Goal: Task Accomplishment & Management: Complete application form

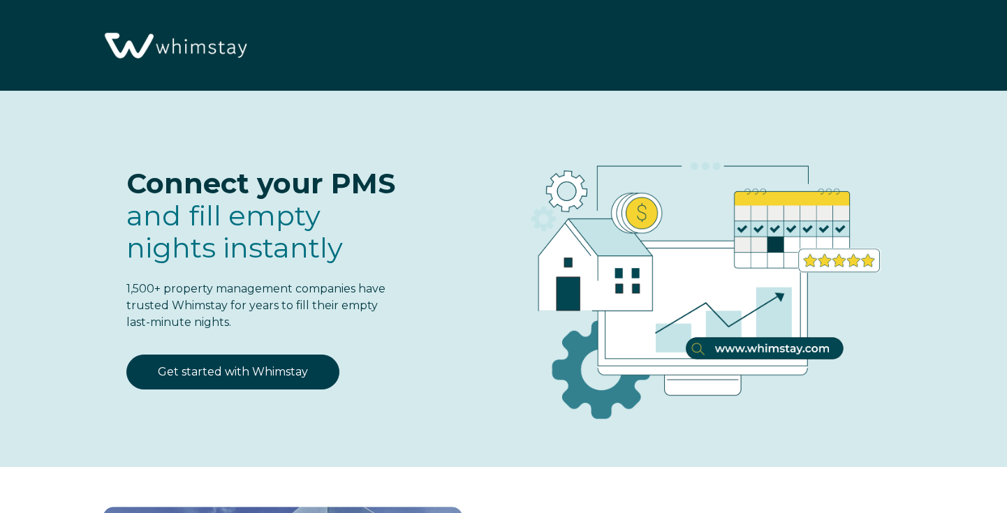
select select "US"
select select "Standard"
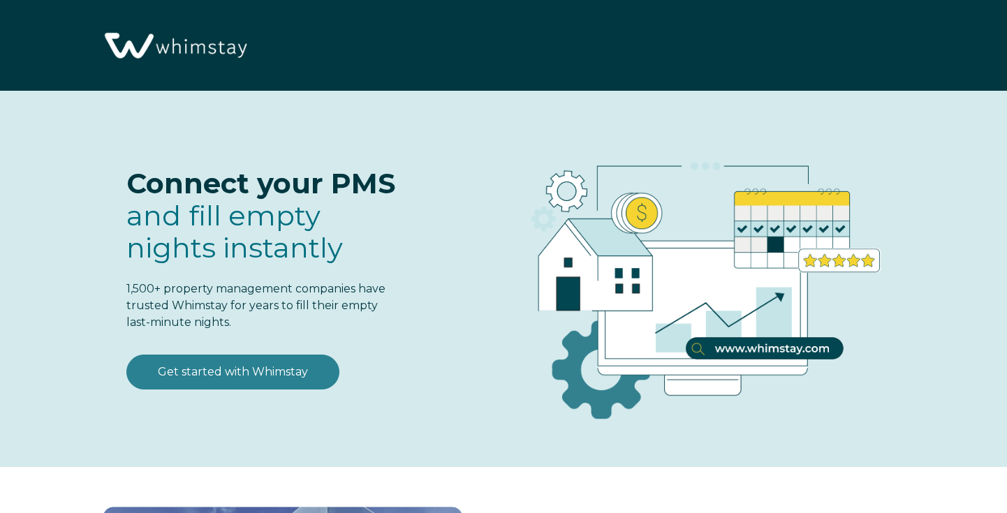
click at [296, 376] on link "Get started with Whimstay" at bounding box center [232, 372] width 213 height 35
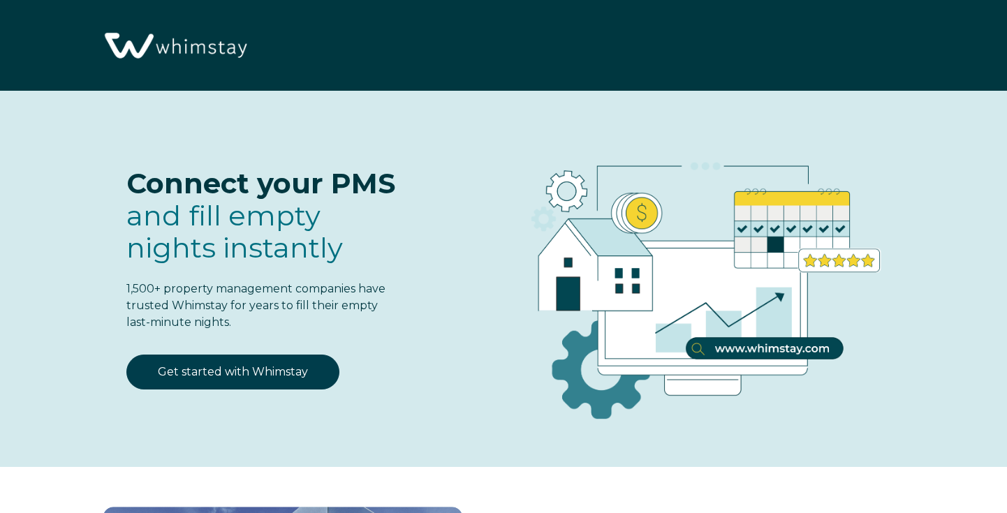
scroll to position [1698, 0]
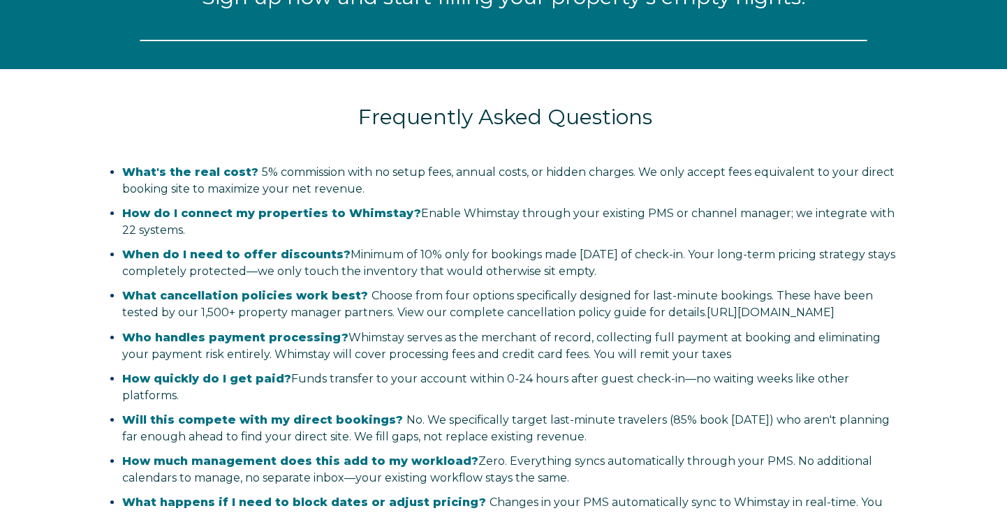
select select "US"
select select "Standard"
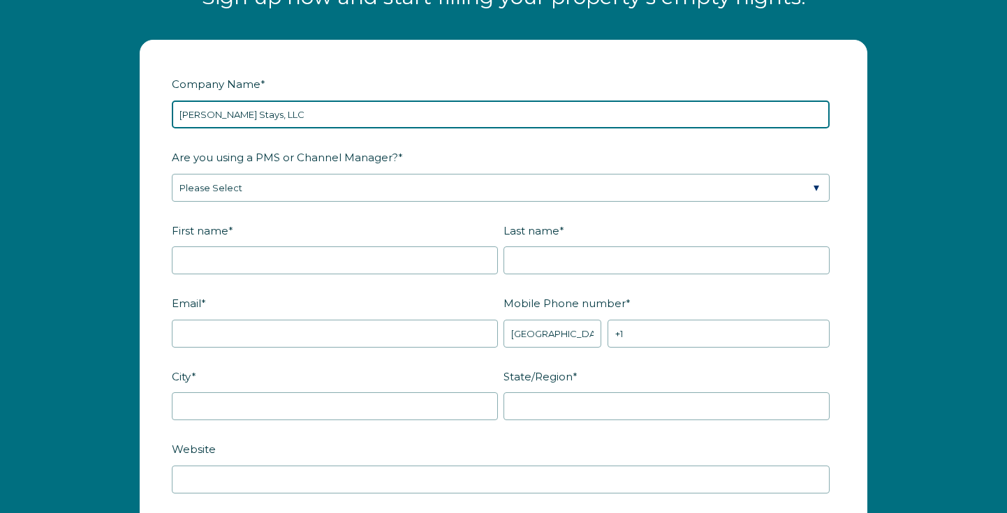
type input "Elizaveta Stays, LLC"
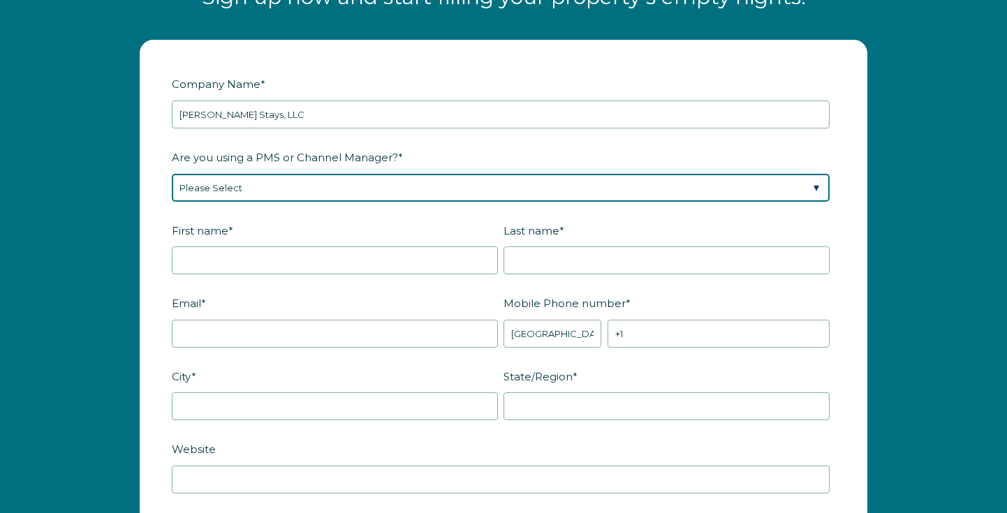
select select "Hostaway"
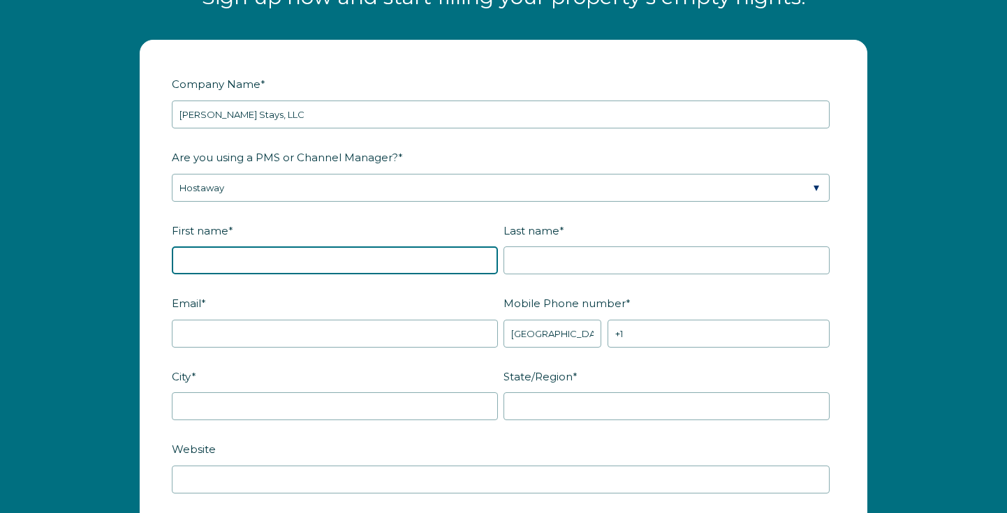
type input "Elizaveta"
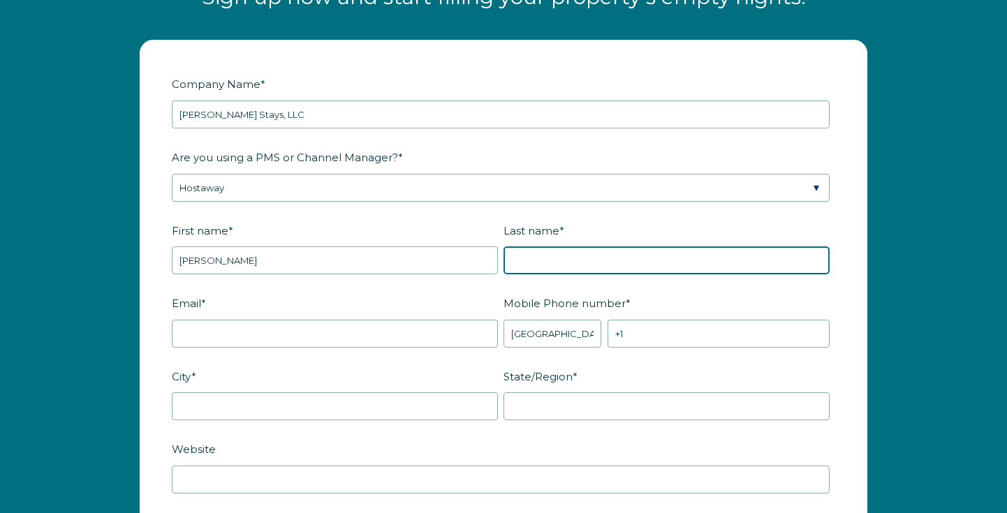
type input "Chizhova"
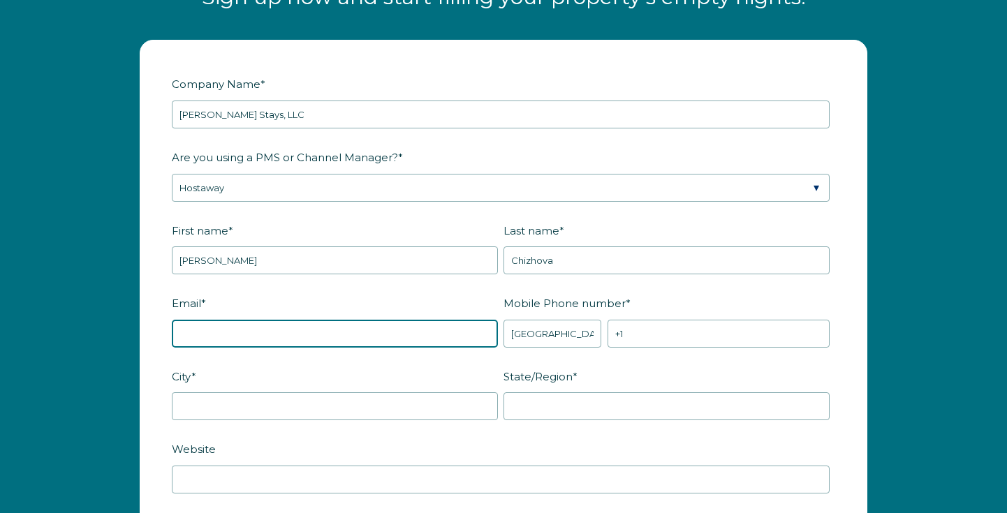
type input "[EMAIL_ADDRESS][DOMAIN_NAME]"
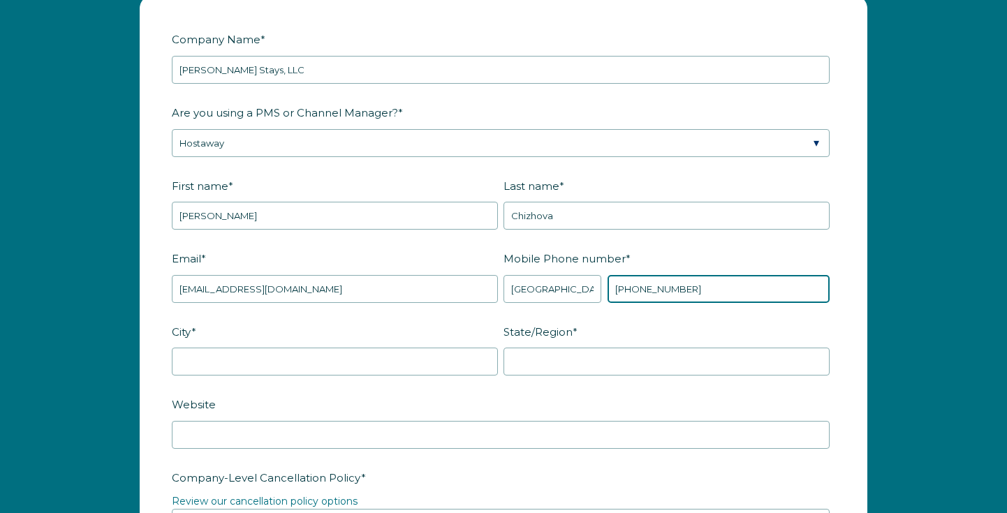
scroll to position [1752, 0]
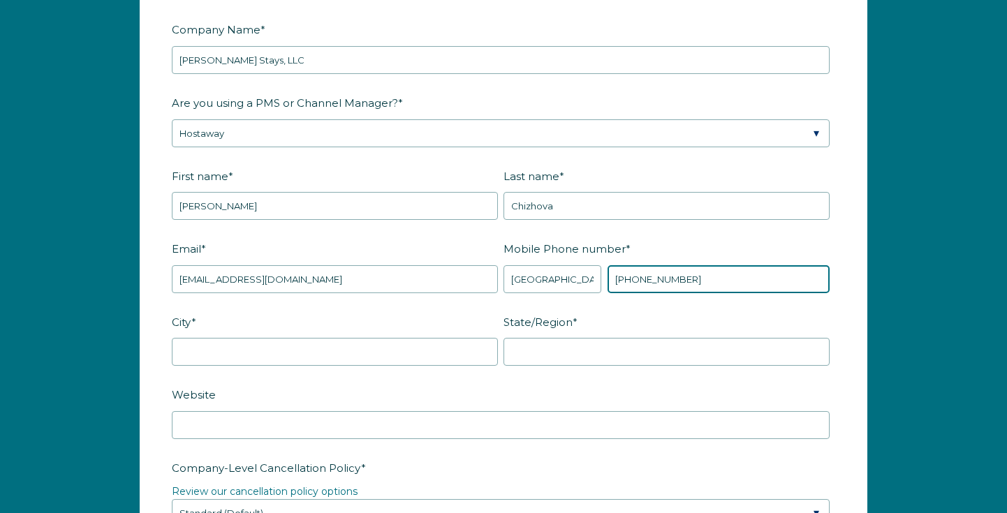
type input "+1 3232446749"
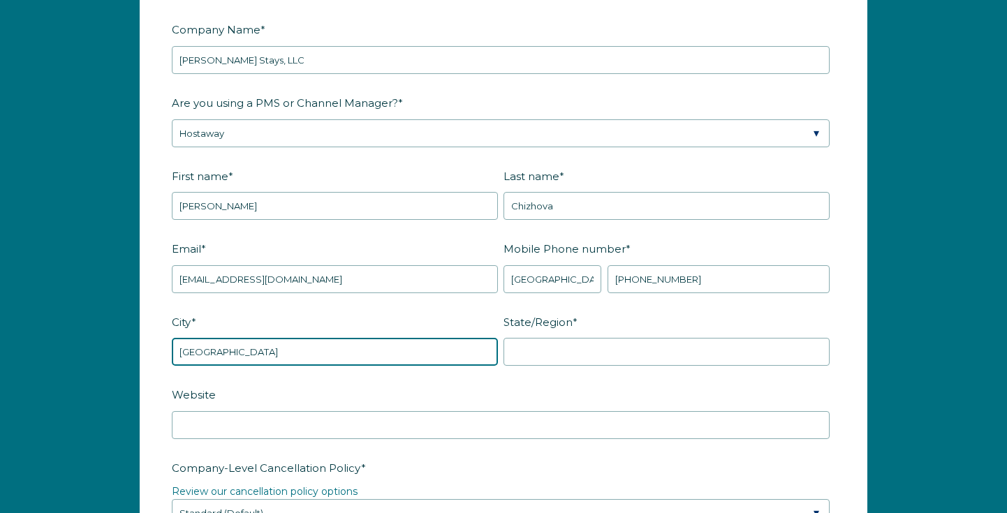
type input "los angeles"
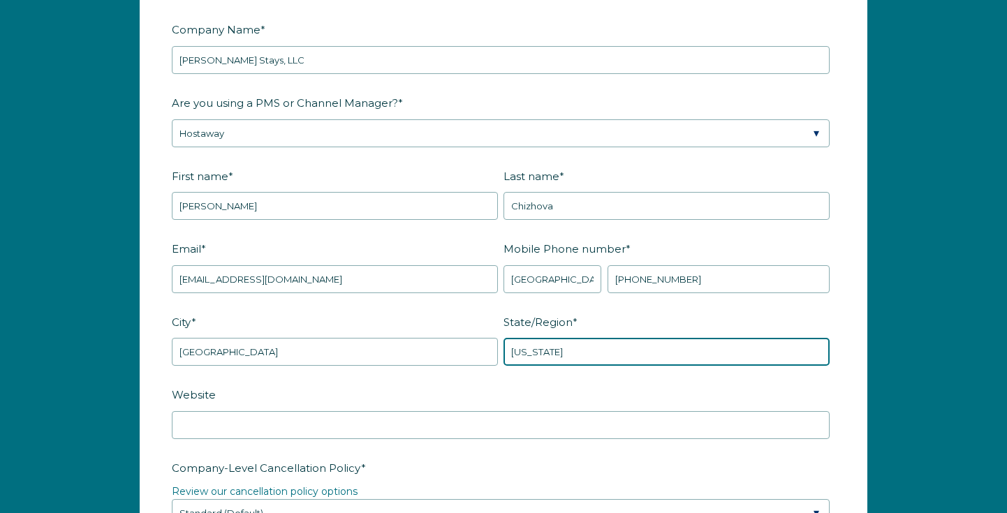
type input "CAlifornia"
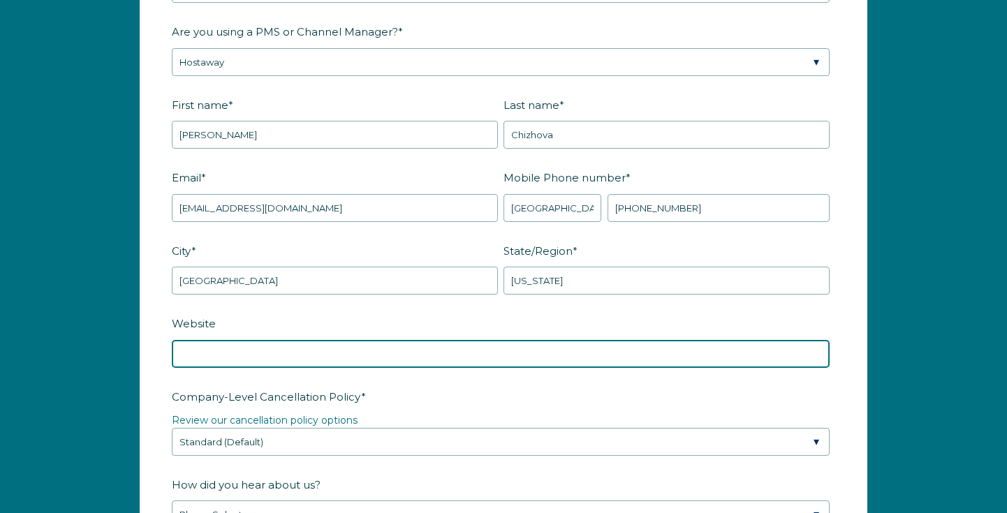
scroll to position [1839, 0]
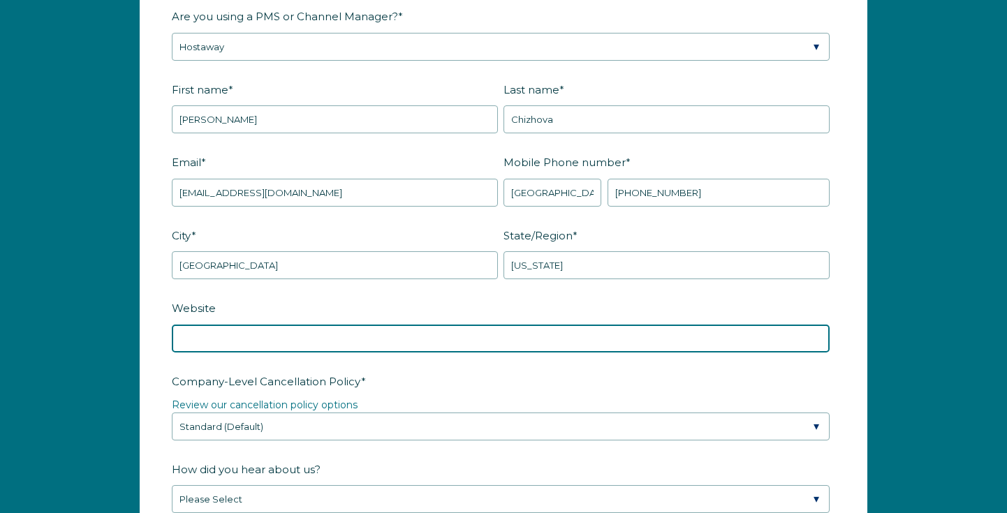
paste input "https://www.elizavetacollection.com"
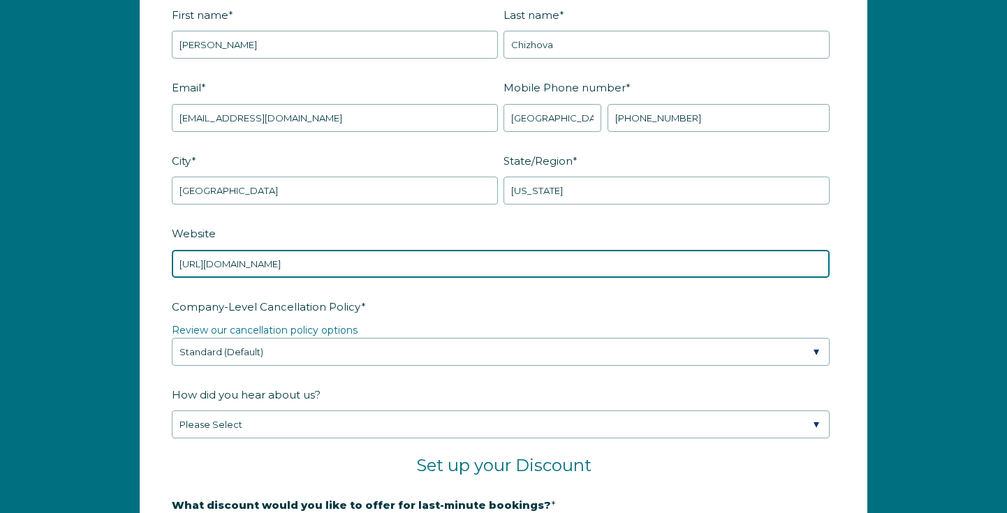
scroll to position [1964, 0]
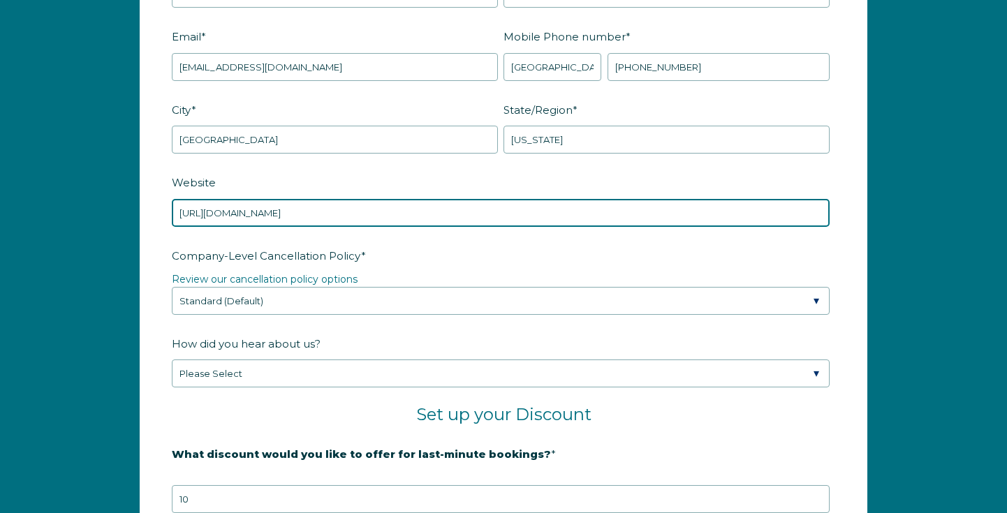
type input "https://www.elizavetacollection.com"
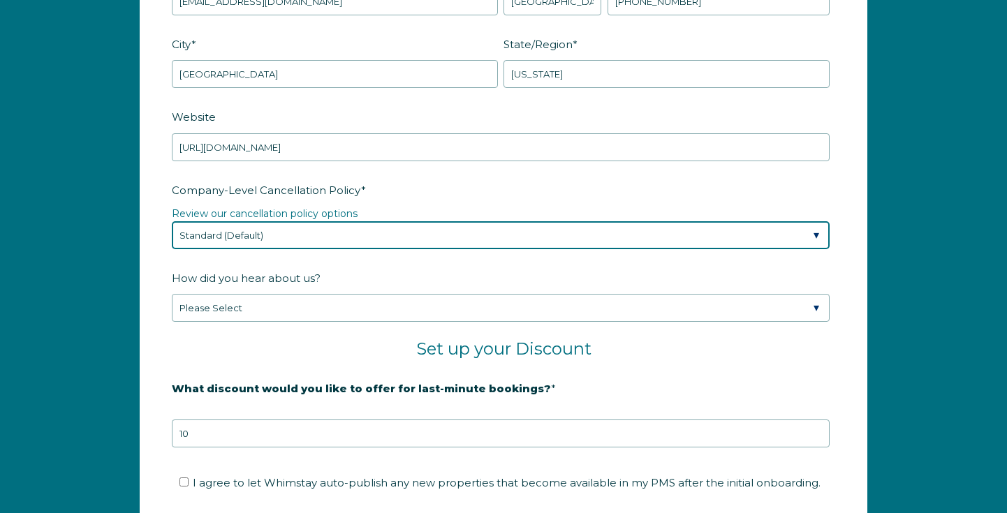
scroll to position [2032, 0]
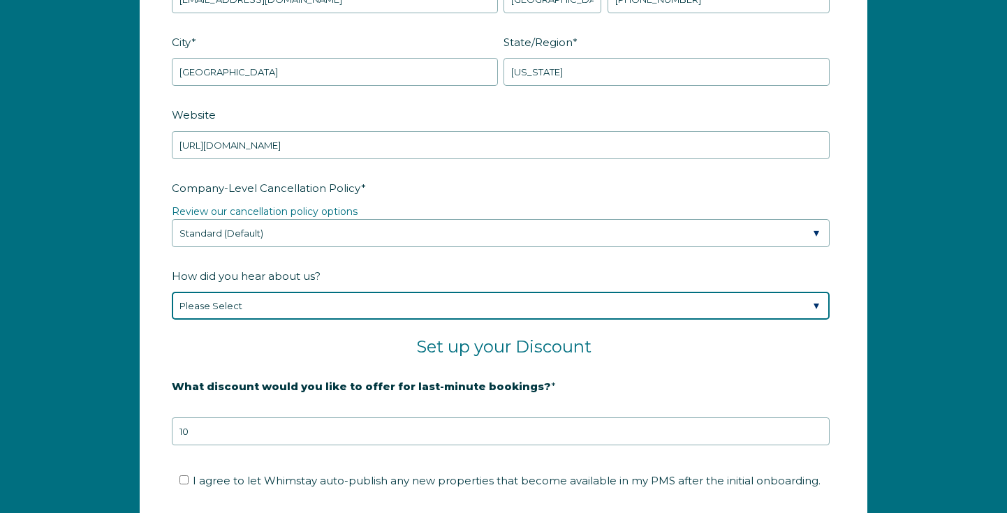
select select "Podcast"
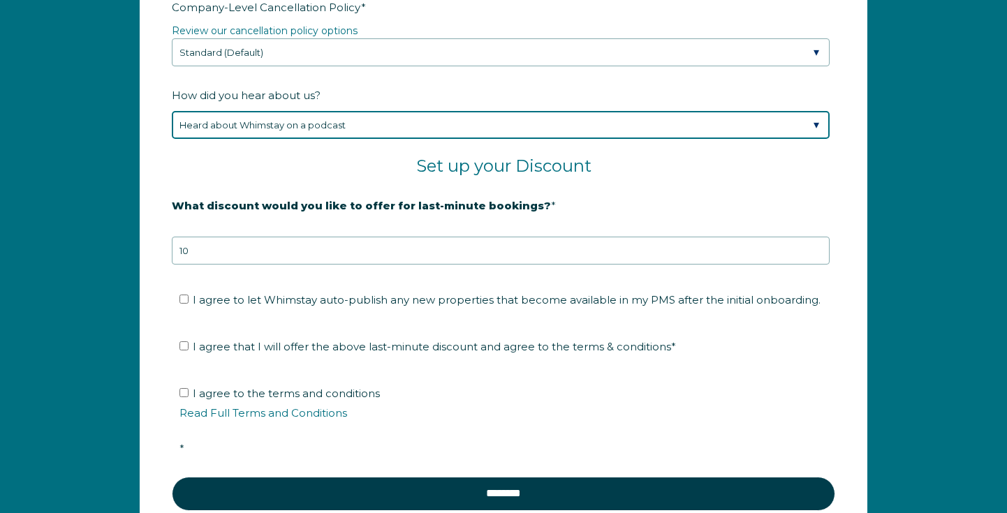
scroll to position [2215, 0]
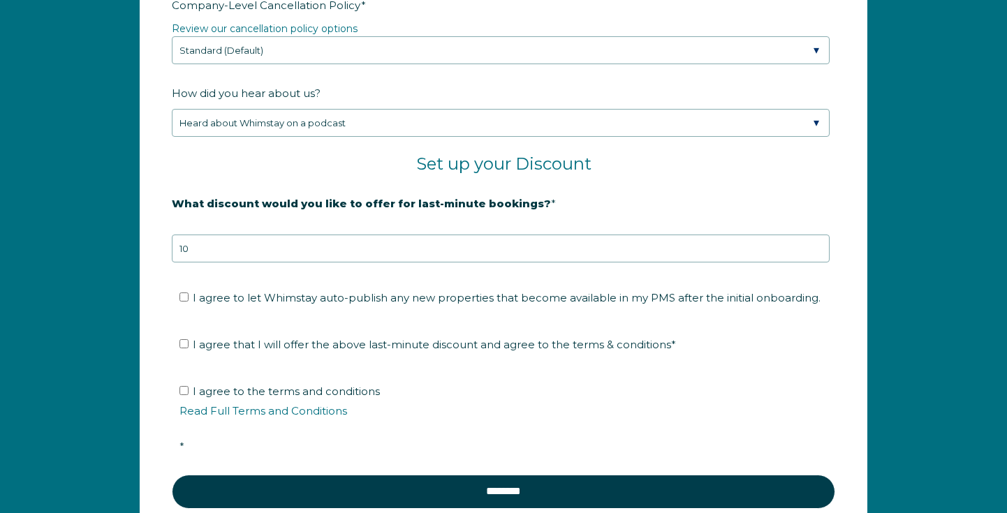
click at [416, 304] on span "I agree to let Whimstay auto-publish any new properties that become available i…" at bounding box center [507, 297] width 628 height 13
click at [188, 302] on input "I agree to let Whimstay auto-publish any new properties that become available i…" at bounding box center [183, 296] width 9 height 9
checkbox input "true"
click at [399, 351] on span "I agree that I will offer the above last-minute discount and agree to the terms…" at bounding box center [434, 344] width 483 height 13
click at [188, 348] on input "I agree that I will offer the above last-minute discount and agree to the terms…" at bounding box center [183, 343] width 9 height 9
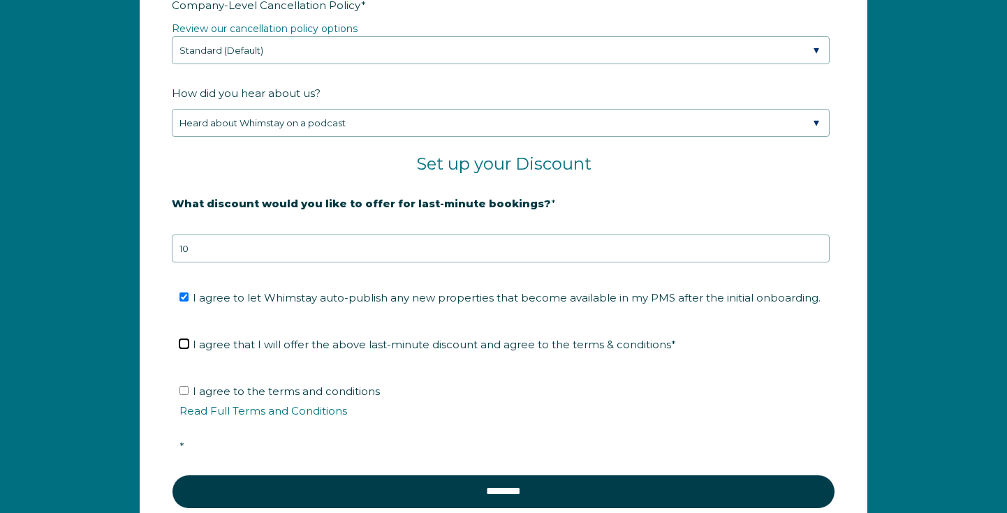
checkbox input "true"
click at [366, 409] on span "I agree to the terms and conditions Read Full Terms and Conditions *" at bounding box center [508, 419] width 658 height 68
click at [188, 395] on input "I agree to the terms and conditions Read Full Terms and Conditions *" at bounding box center [183, 390] width 9 height 9
checkbox input "true"
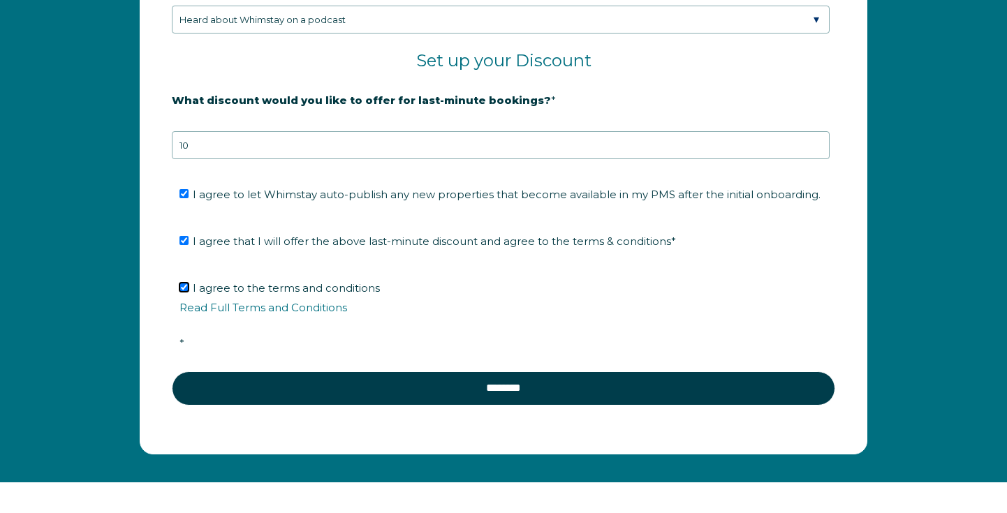
scroll to position [2382, 0]
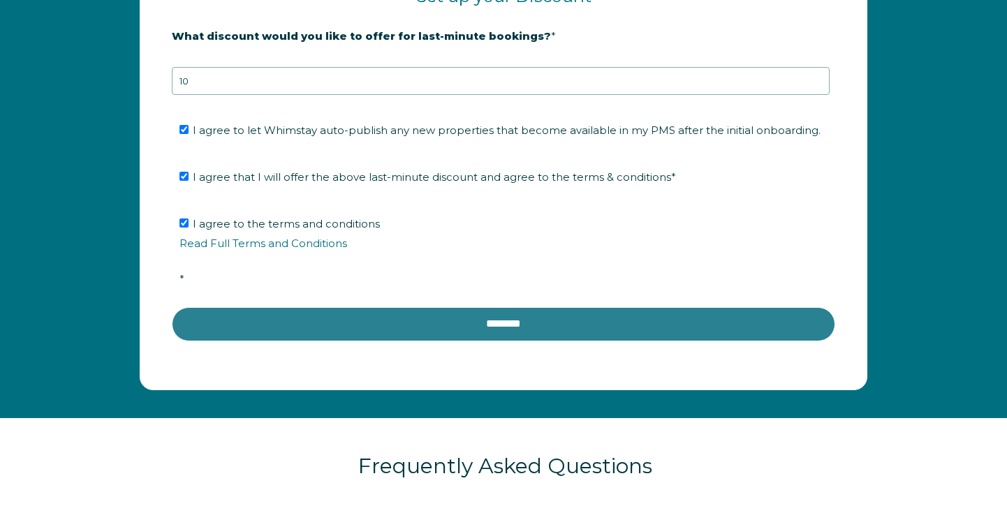
click at [505, 337] on input "********" at bounding box center [503, 324] width 663 height 34
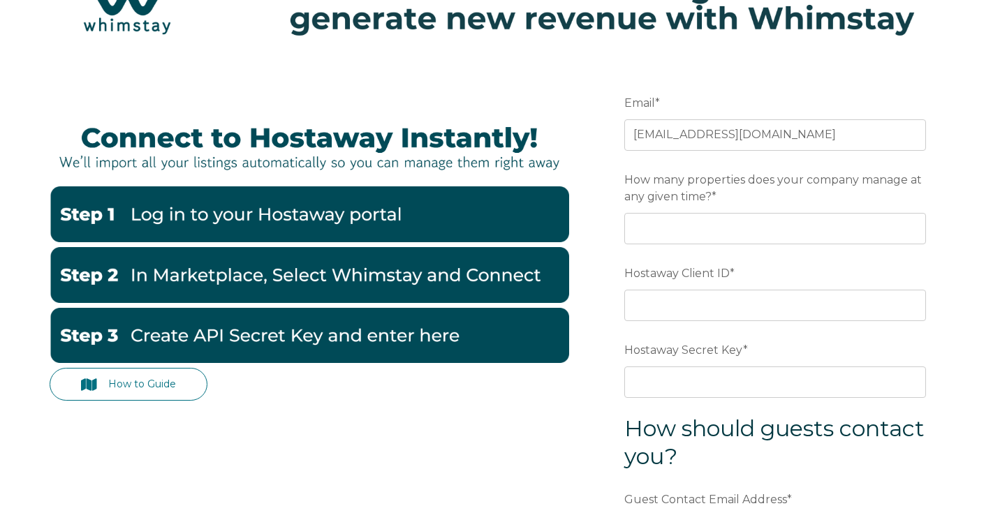
scroll to position [87, 0]
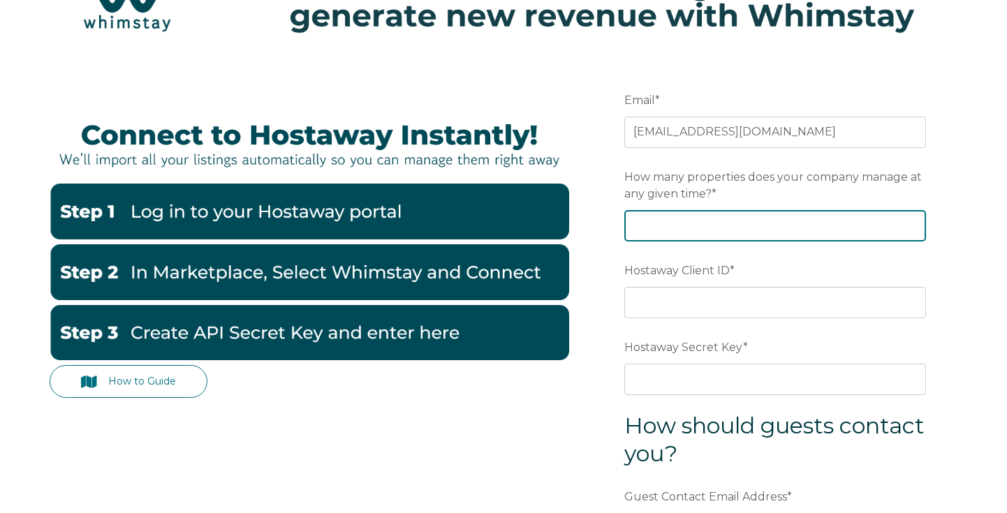
click at [858, 226] on input "How many properties does your company manage at any given time? *" at bounding box center [775, 225] width 302 height 31
type input "6"
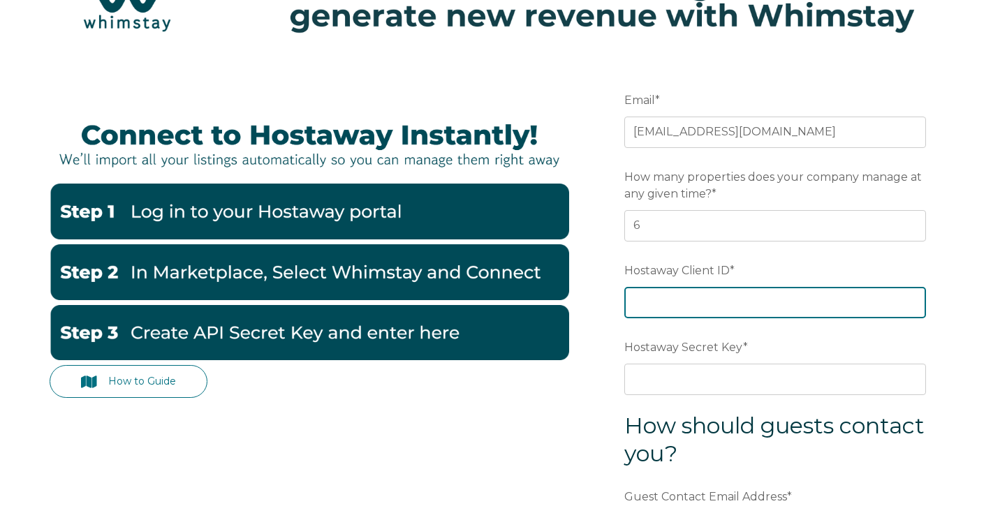
click at [822, 304] on input "Hostaway Client ID *" at bounding box center [775, 302] width 302 height 31
paste input "166537"
drag, startPoint x: 707, startPoint y: 299, endPoint x: 628, endPoint y: 299, distance: 78.9
click at [628, 299] on input "166537" at bounding box center [775, 302] width 302 height 31
type input "166537"
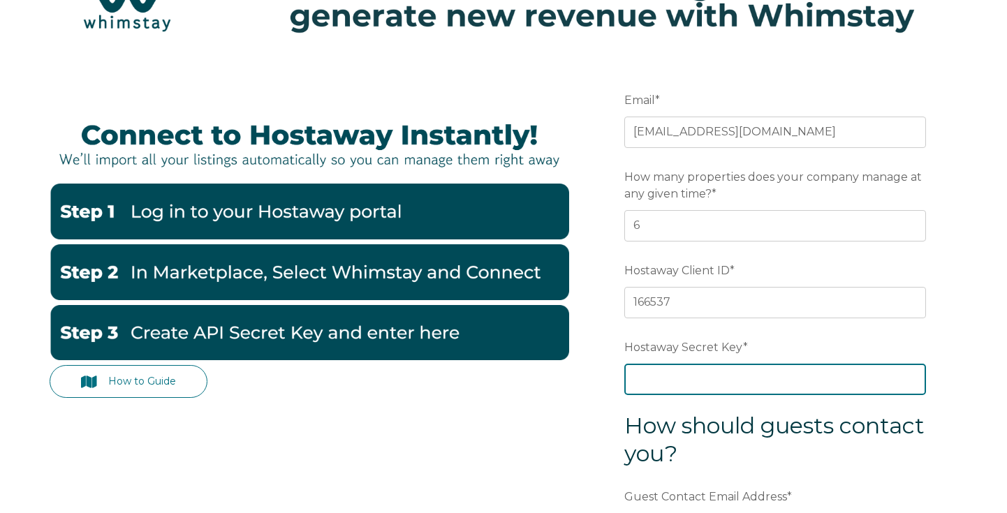
click at [728, 382] on input "Hostaway Secret Key *" at bounding box center [775, 379] width 302 height 31
paste input "43bdf2e031236563bf2c3c70926cfbb46d81fa24f6881b214ced9195aeca694f"
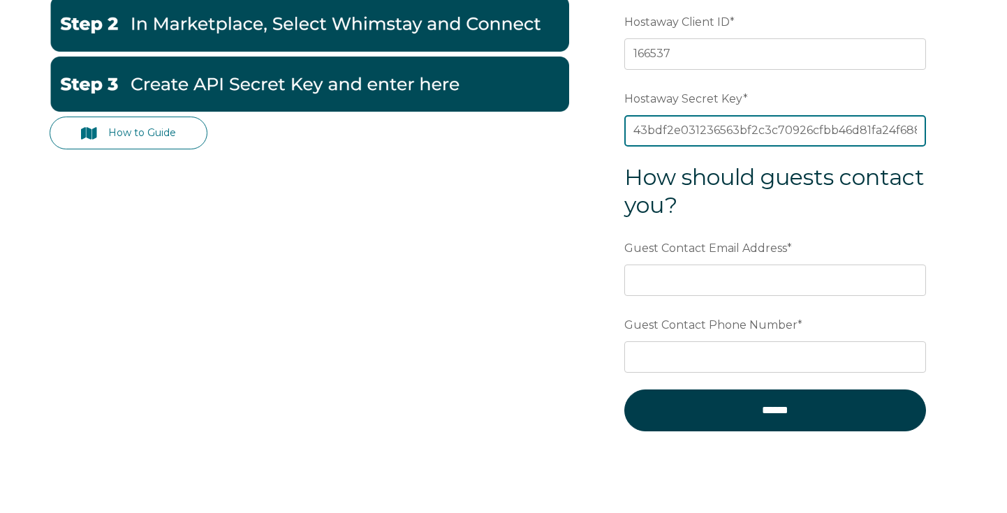
scroll to position [336, 0]
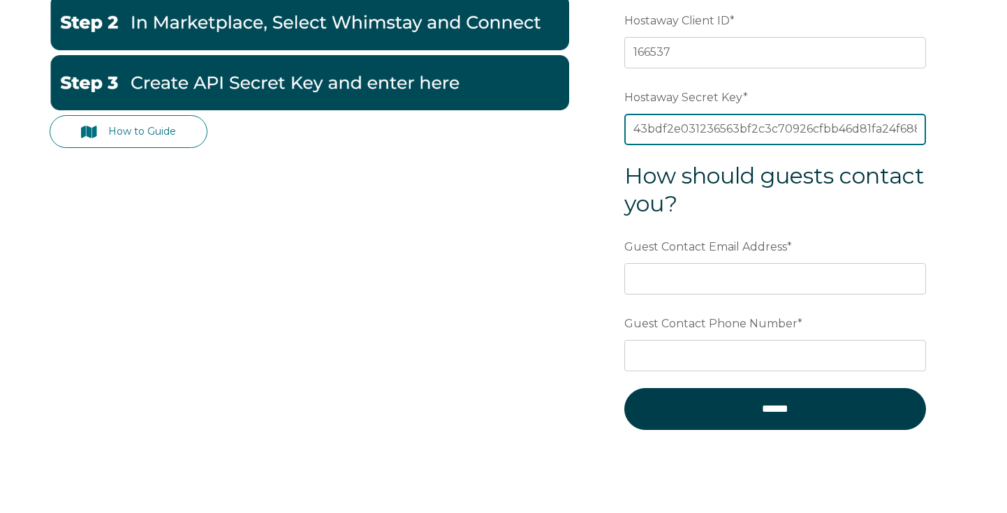
type input "43bdf2e031236563bf2c3c70926cfbb46d81fa24f6881b214ced9195aeca694f"
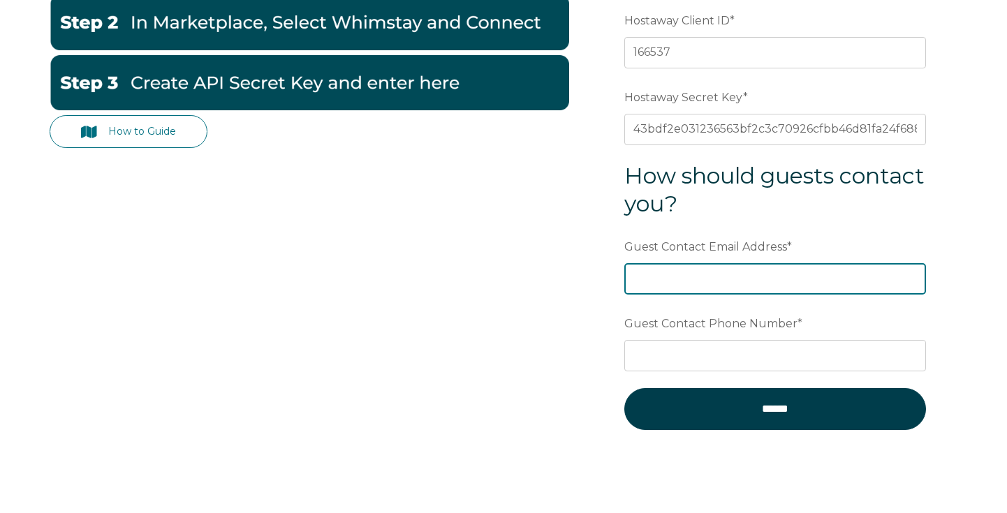
type input "lisavetachizhova@gmail.com"
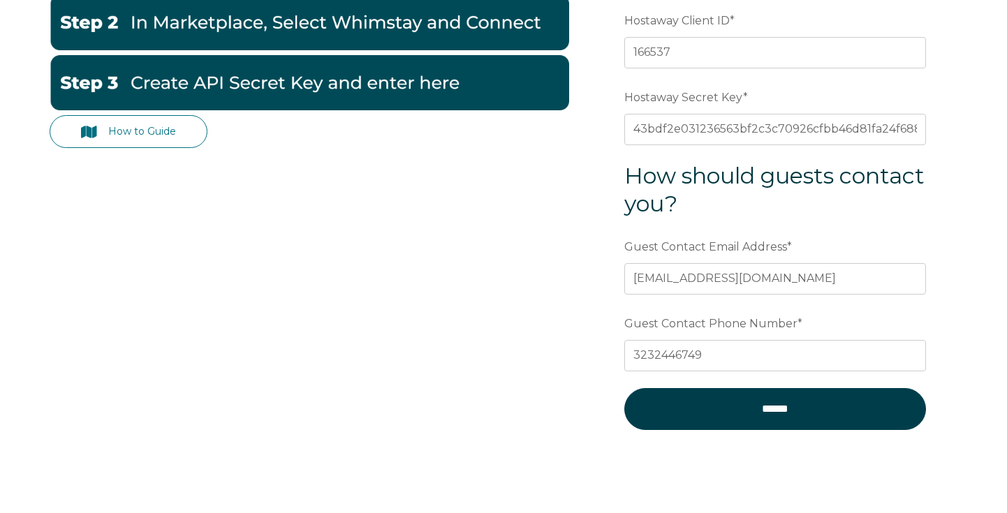
click at [632, 357] on input "3232446749" at bounding box center [775, 355] width 302 height 31
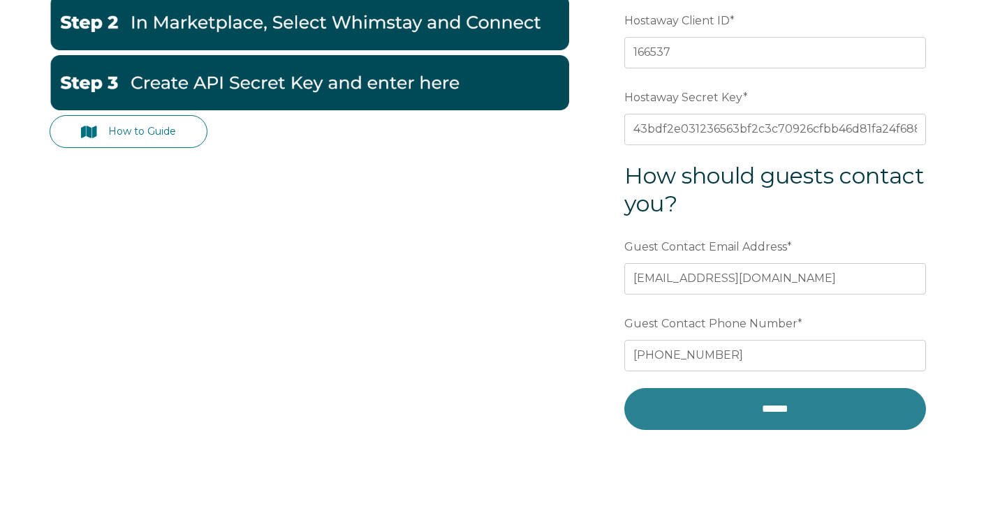
type input "+13232446749"
click at [699, 411] on input "******" at bounding box center [775, 409] width 302 height 42
